Goal: Obtain resource: Obtain resource

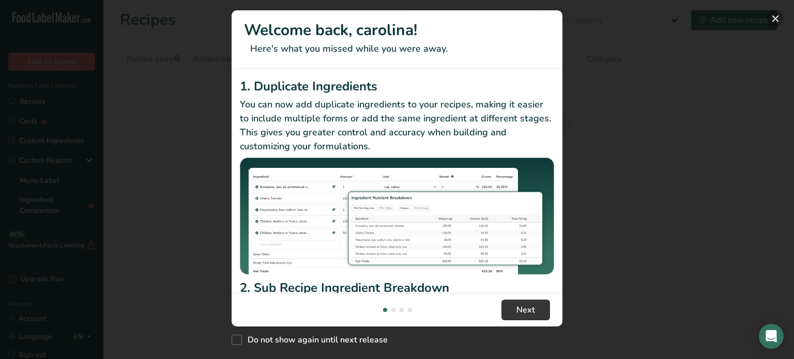
click at [779, 20] on button "New Features" at bounding box center [775, 18] width 17 height 17
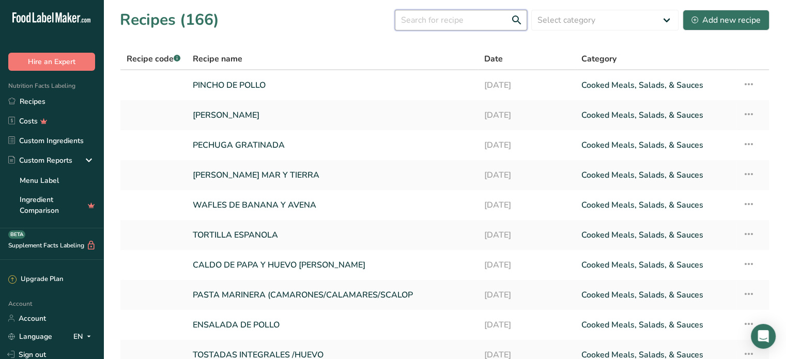
click at [417, 21] on input "text" at bounding box center [461, 20] width 132 height 21
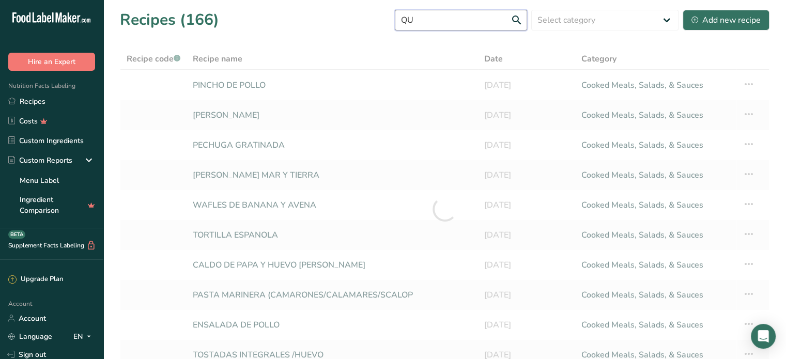
type input "Q"
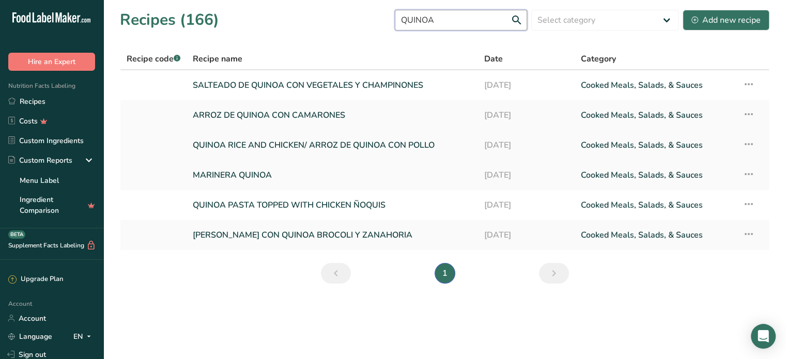
type input "QUINOA"
click at [266, 144] on link "QUINOA RICE AND CHICKEN/ ARROZ DE QUINOA CON POLLO" at bounding box center [332, 145] width 278 height 22
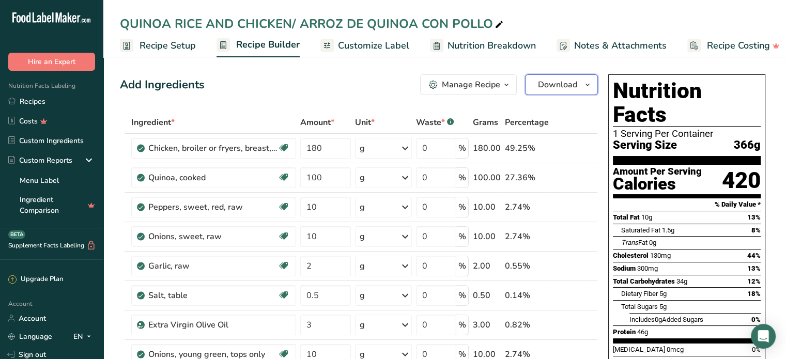
click at [552, 82] on span "Download" at bounding box center [557, 85] width 39 height 12
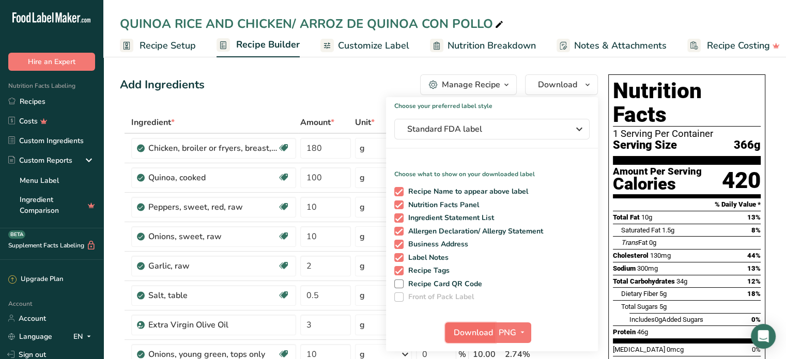
click at [471, 332] on span "Download" at bounding box center [473, 332] width 39 height 12
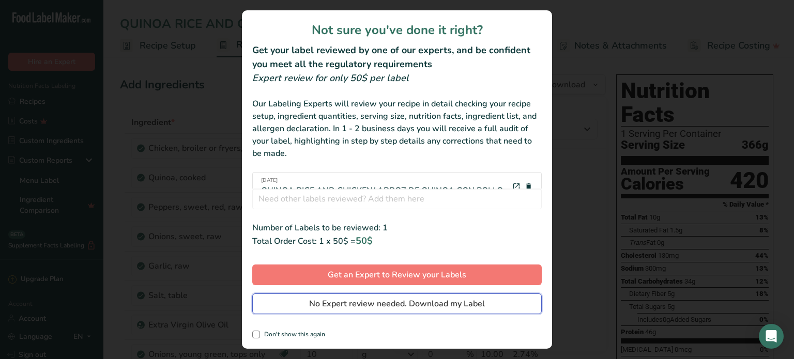
click at [456, 305] on span "No Expert review needed. Download my Label" at bounding box center [397, 304] width 176 height 12
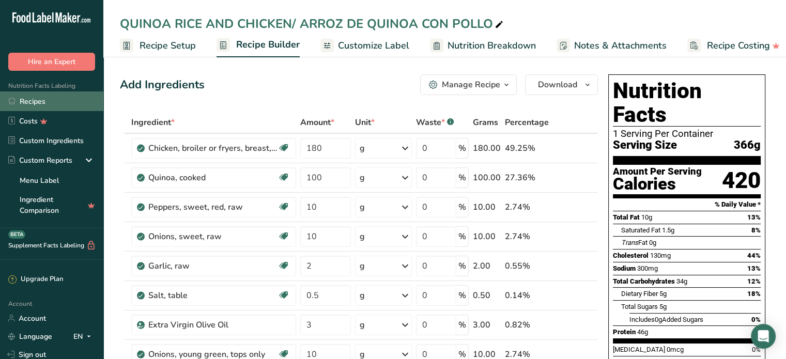
click at [56, 100] on link "Recipes" at bounding box center [51, 101] width 103 height 20
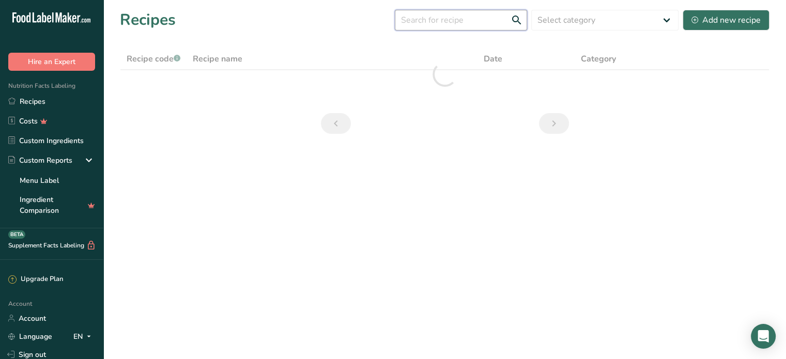
click at [440, 19] on input "text" at bounding box center [461, 20] width 132 height 21
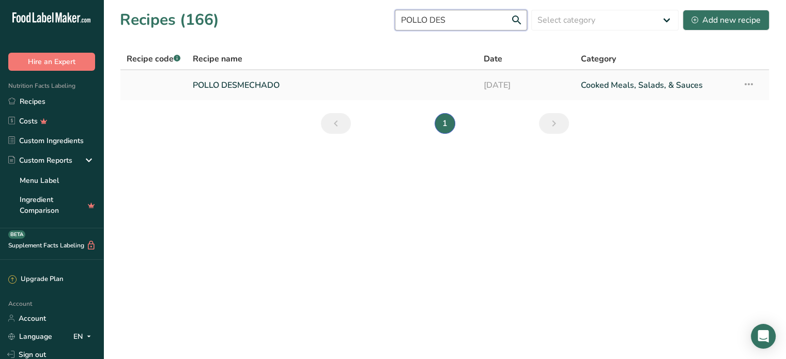
type input "POLLO DES"
click at [252, 82] on link "POLLO DESMECHADO" at bounding box center [332, 85] width 278 height 22
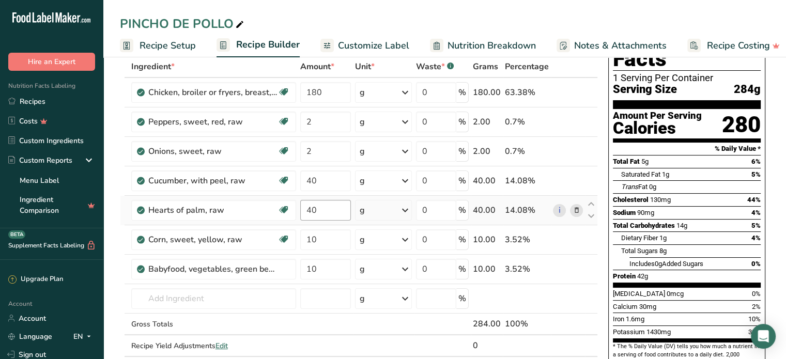
scroll to position [57, 0]
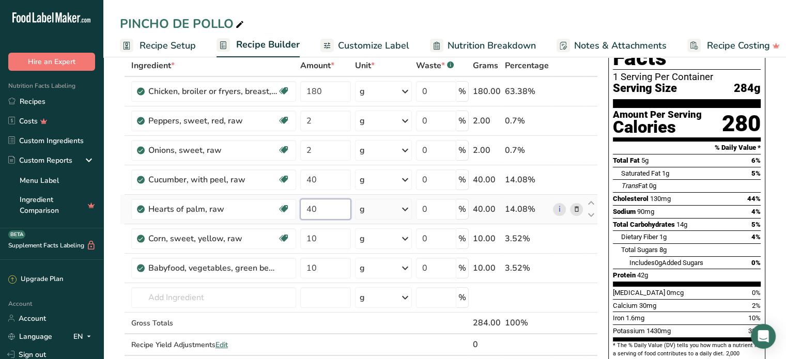
click at [312, 207] on input "40" at bounding box center [325, 209] width 51 height 21
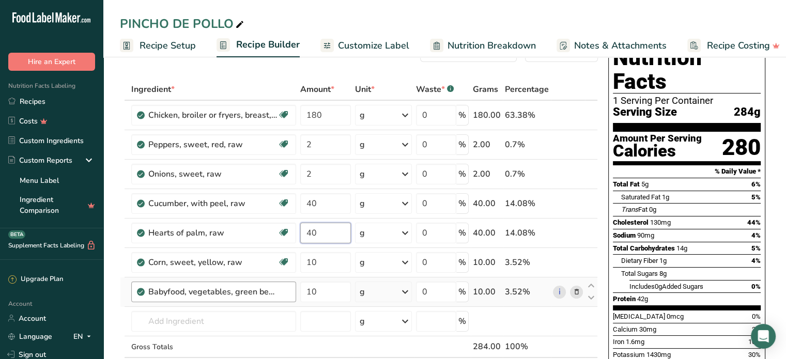
scroll to position [0, 0]
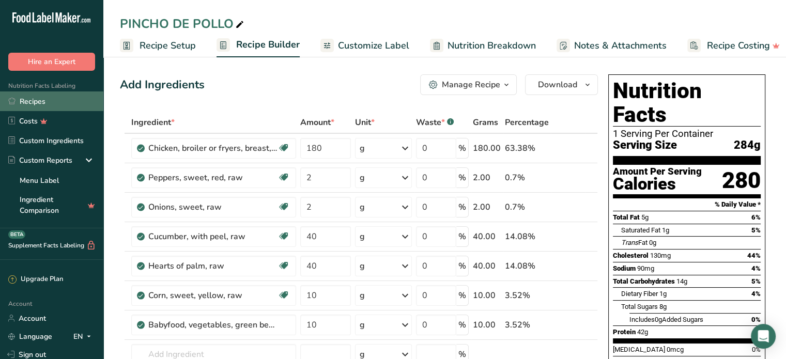
click at [64, 101] on link "Recipes" at bounding box center [51, 101] width 103 height 20
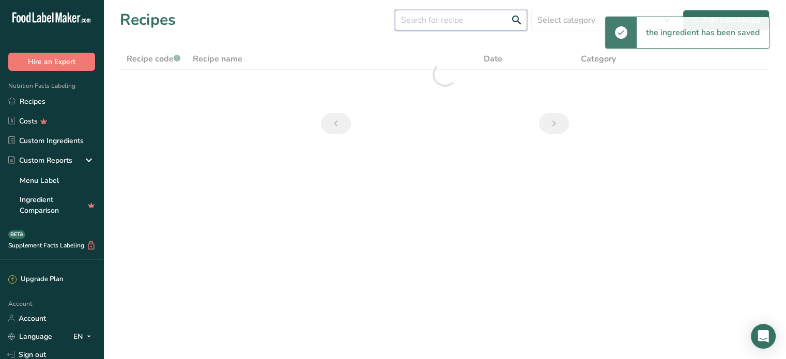
click at [437, 24] on input "text" at bounding box center [461, 20] width 132 height 21
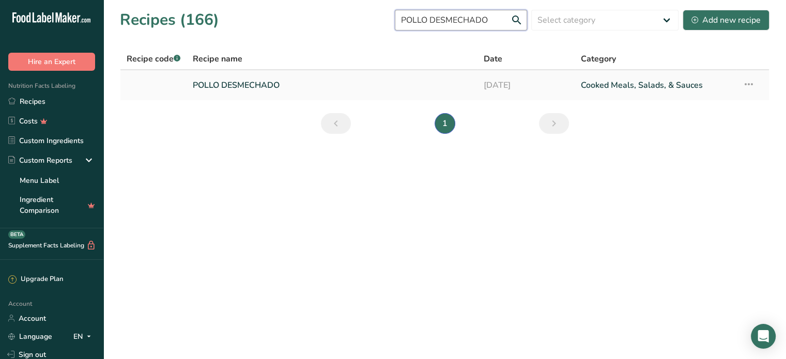
type input "POLLO DESMECHADO"
click at [232, 85] on link "POLLO DESMECHADO" at bounding box center [332, 85] width 278 height 22
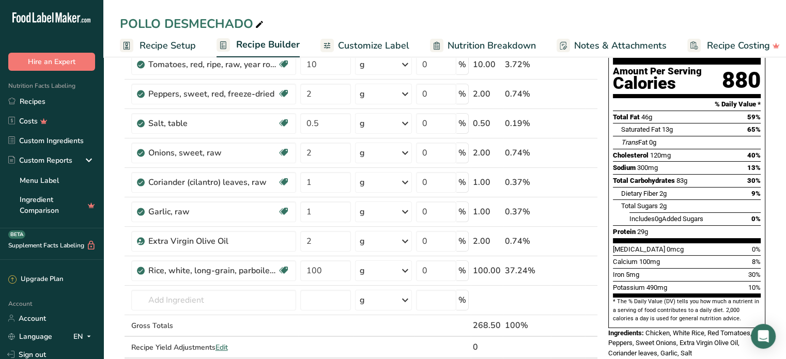
scroll to position [120, 0]
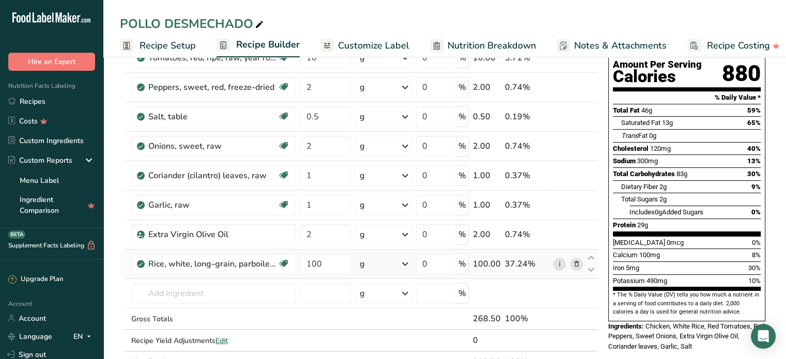
click at [577, 264] on icon at bounding box center [575, 264] width 7 height 11
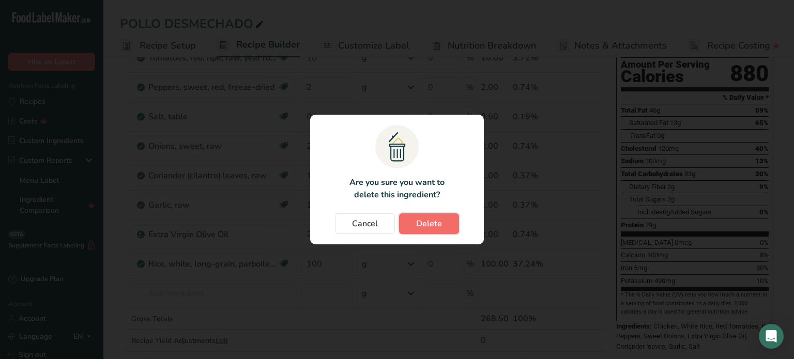
click at [447, 223] on button "Delete" at bounding box center [429, 223] width 60 height 21
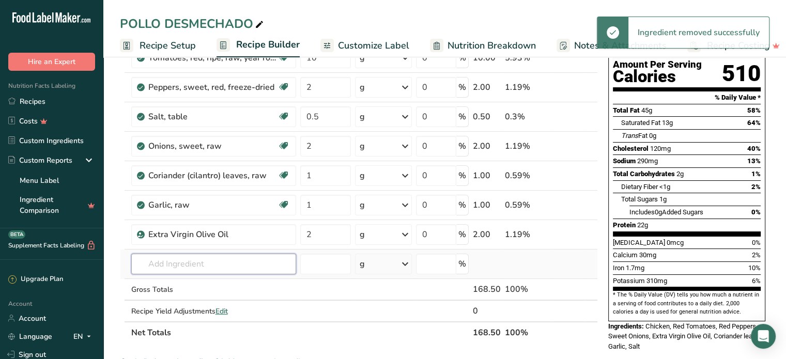
click at [155, 269] on input "text" at bounding box center [213, 264] width 165 height 21
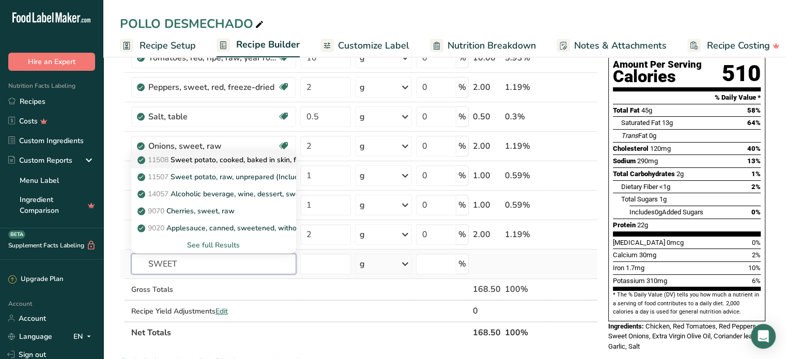
type input "SWEET"
click at [235, 161] on p "11508 Sweet potato, cooked, baked in skin, flesh, without salt" at bounding box center [246, 159] width 214 height 11
type input "Sweet potato, cooked, baked in skin, flesh, without salt"
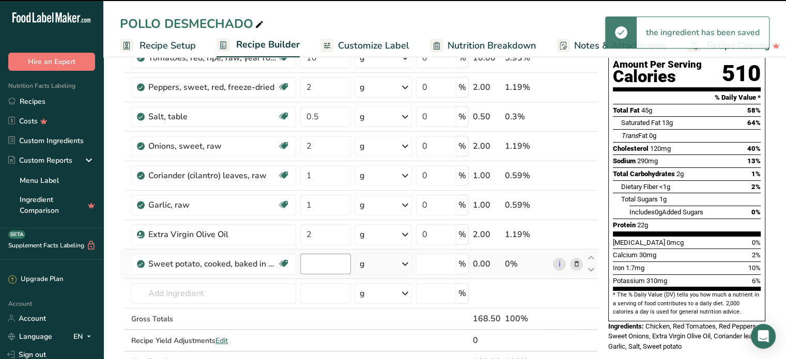
type input "0"
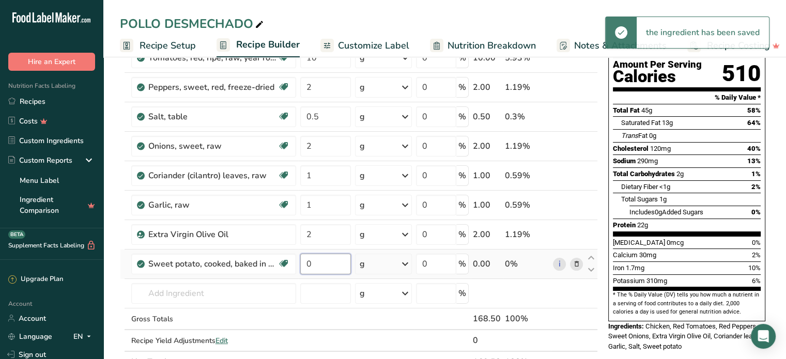
click at [318, 266] on input "0" at bounding box center [325, 264] width 51 height 21
type input "60"
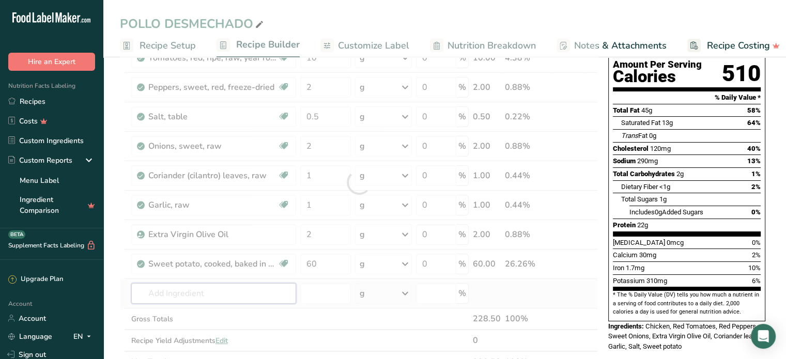
click at [256, 293] on div "Ingredient * Amount * Unit * Waste * .a-a{fill:#347362;}.b-a{fill:#fff;} Grams …" at bounding box center [359, 182] width 478 height 381
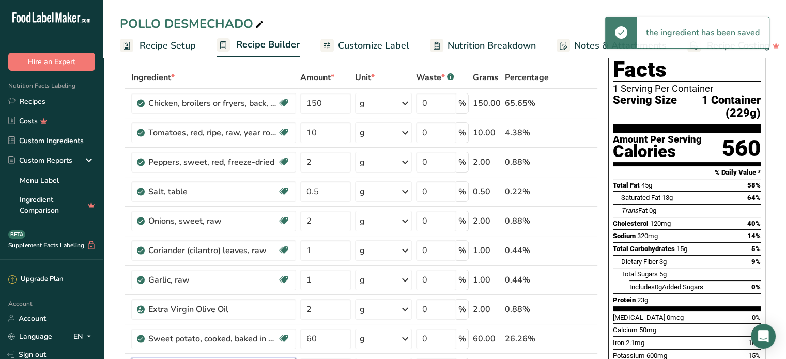
scroll to position [0, 0]
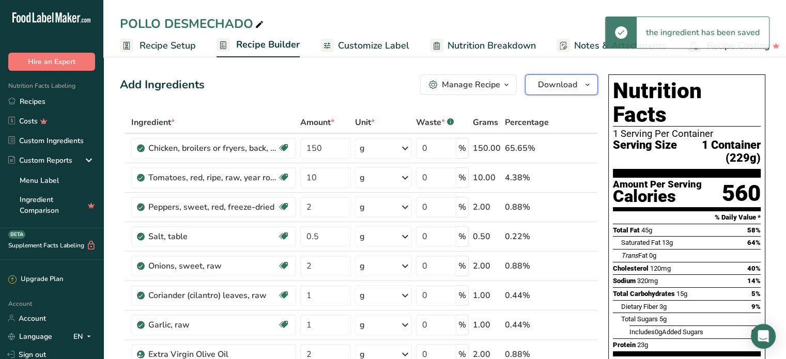
click at [562, 87] on span "Download" at bounding box center [557, 85] width 39 height 12
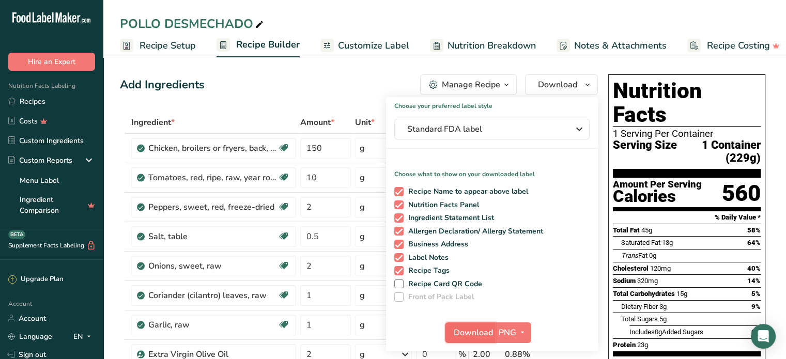
click at [479, 326] on span "Download" at bounding box center [473, 332] width 39 height 12
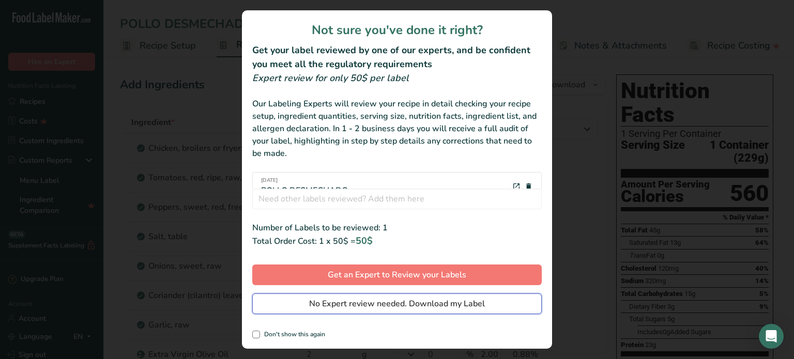
click at [455, 312] on button "No Expert review needed. Download my Label" at bounding box center [396, 303] width 289 height 21
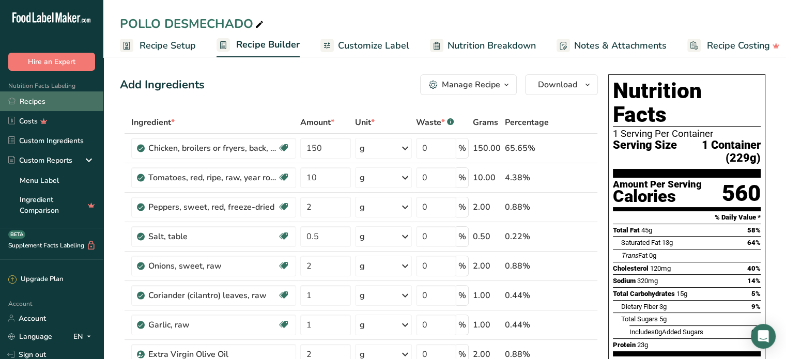
click at [49, 103] on link "Recipes" at bounding box center [51, 101] width 103 height 20
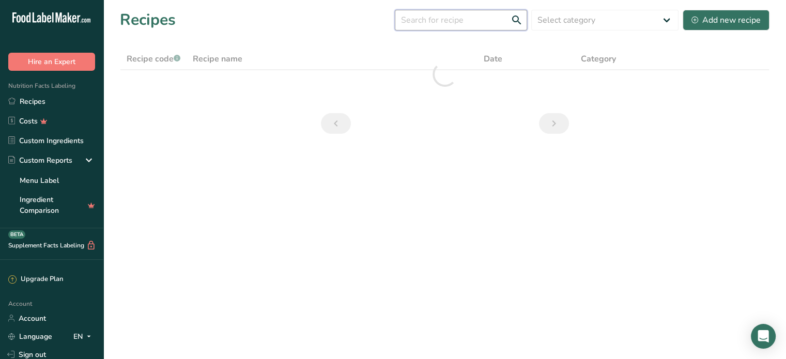
click at [423, 25] on input "text" at bounding box center [461, 20] width 132 height 21
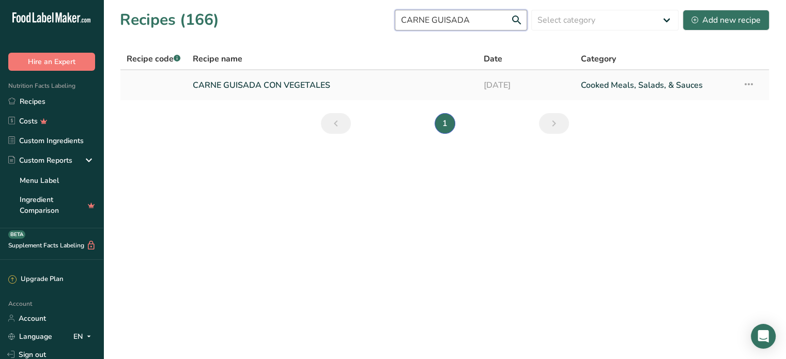
type input "CARNE GUISADA"
click at [283, 80] on link "CARNE GUISADA CON VEGETALES" at bounding box center [332, 85] width 278 height 22
